Goal: Check status

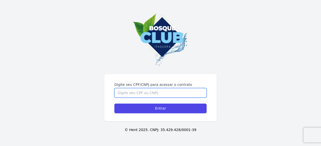
click at [159, 91] on input "Digite seu CPF/CNPJ para acessar o contrato" at bounding box center [160, 93] width 92 height 10
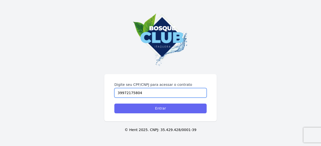
type input "39972175804"
click at [158, 106] on input "Entrar" at bounding box center [160, 109] width 92 height 10
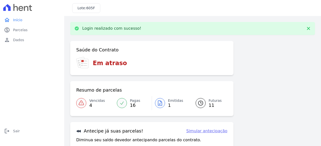
click at [93, 102] on span "Vencidas" at bounding box center [97, 100] width 16 height 5
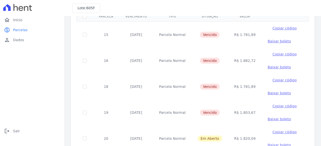
scroll to position [44, 0]
